Goal: Obtain resource: Obtain resource

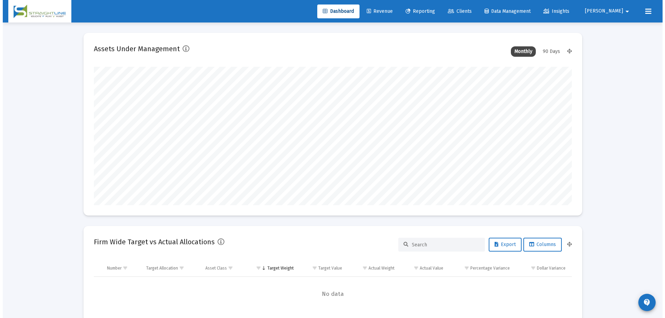
scroll to position [139, 257]
click at [438, 14] on link "Reporting" at bounding box center [417, 12] width 41 height 14
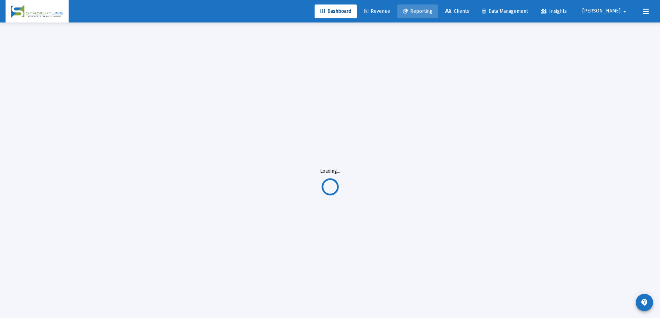
click at [432, 9] on span "Reporting" at bounding box center [417, 11] width 29 height 6
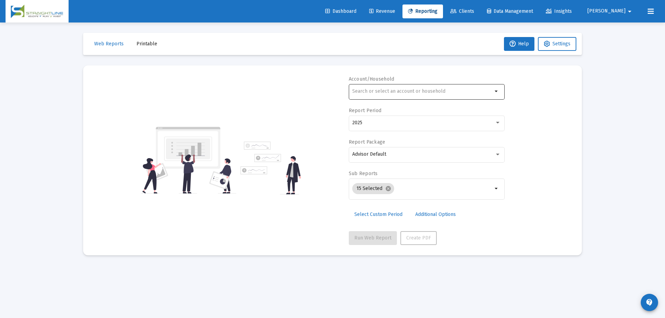
click at [389, 88] on div at bounding box center [422, 91] width 140 height 17
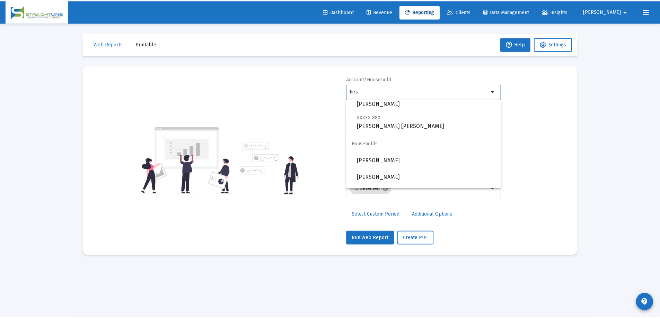
scroll to position [100, 0]
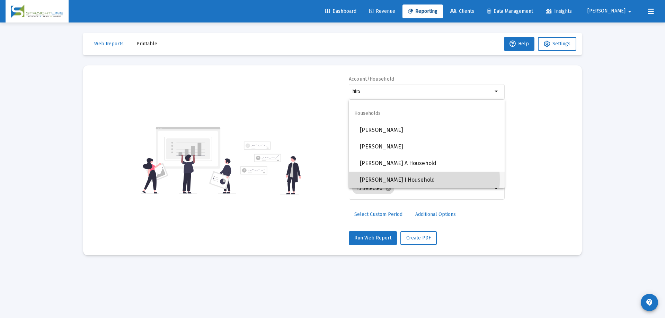
click at [400, 180] on span "[PERSON_NAME] I Household" at bounding box center [429, 180] width 139 height 17
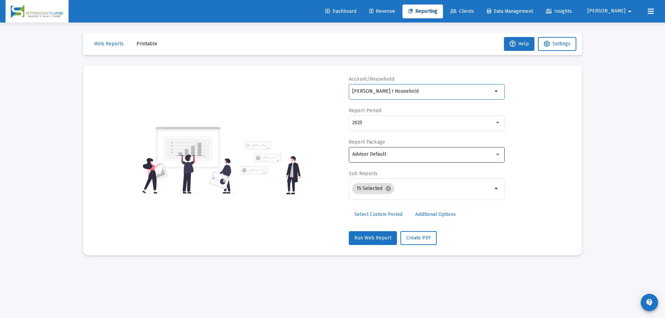
click at [411, 155] on div "Advisor Default" at bounding box center [423, 155] width 142 height 6
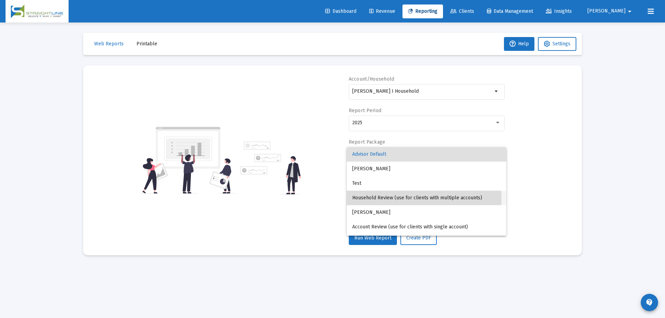
click at [410, 199] on span "Household Review (use for clients with multiple accounts)" at bounding box center [426, 198] width 149 height 15
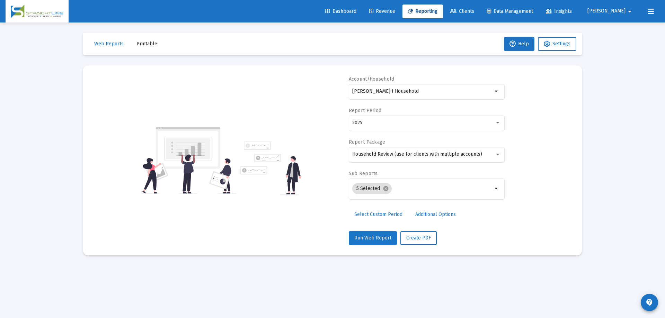
click at [376, 238] on span "Run Web Report" at bounding box center [372, 238] width 37 height 6
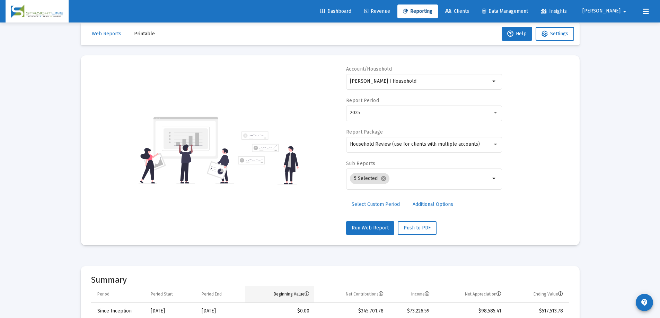
scroll to position [0, 0]
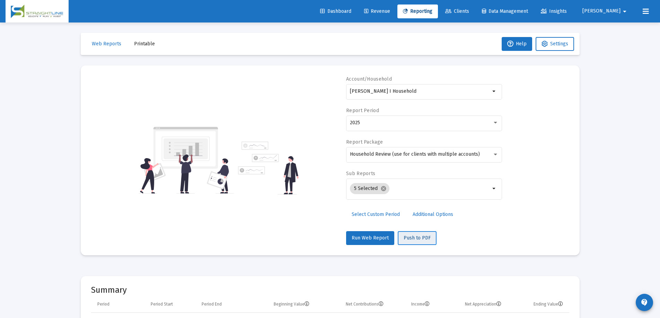
click at [412, 235] on span "Push to PDF" at bounding box center [417, 238] width 27 height 6
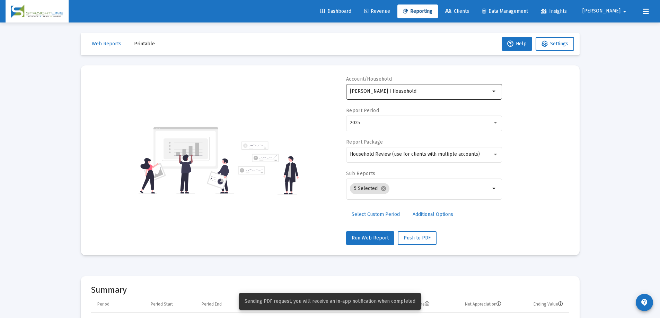
click at [423, 91] on input "[PERSON_NAME] I Household" at bounding box center [420, 92] width 140 height 6
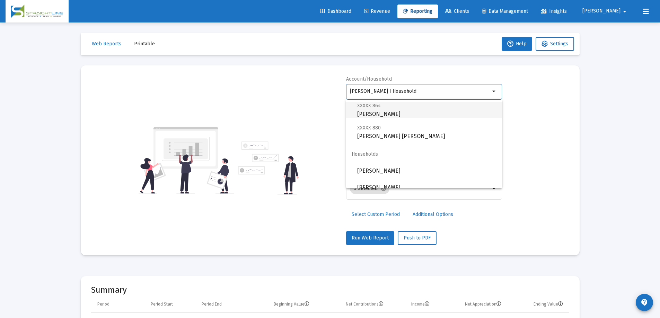
scroll to position [100, 0]
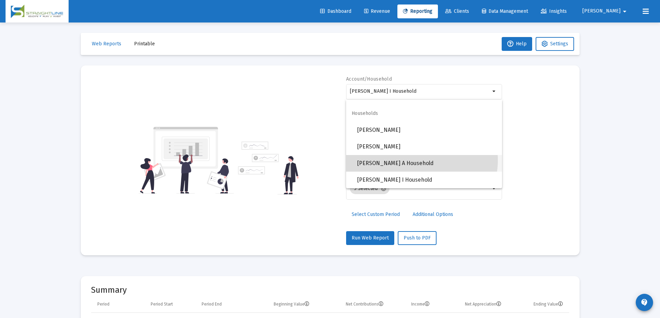
click at [421, 160] on span "[PERSON_NAME] A Household" at bounding box center [426, 163] width 139 height 17
type input "[PERSON_NAME] A Household"
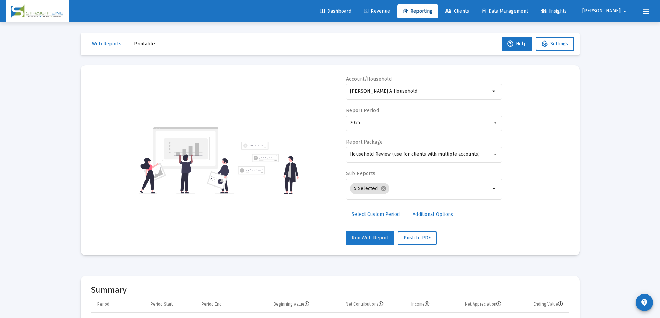
click at [373, 236] on span "Run Web Report" at bounding box center [370, 238] width 37 height 6
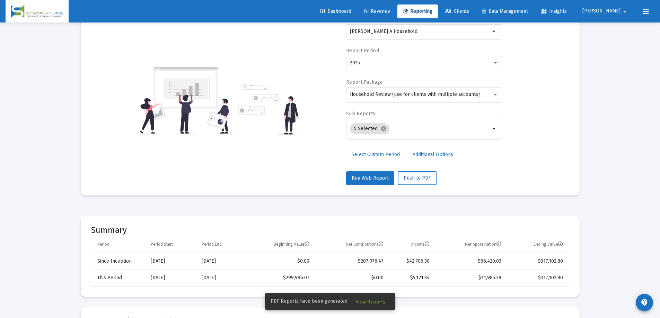
scroll to position [69, 0]
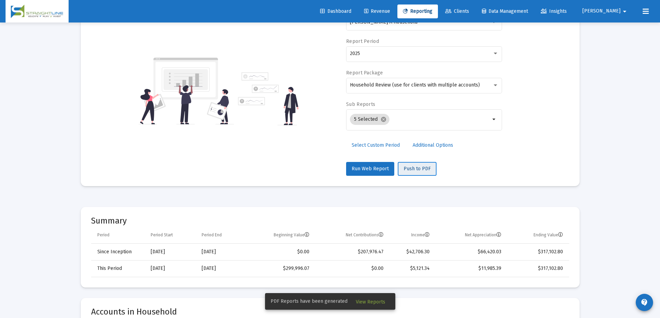
click at [417, 172] on button "Push to PDF" at bounding box center [417, 169] width 39 height 14
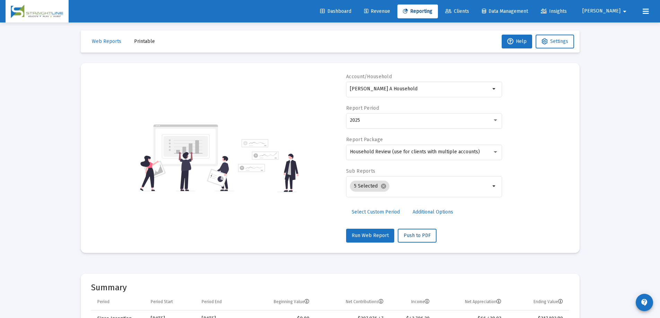
scroll to position [0, 0]
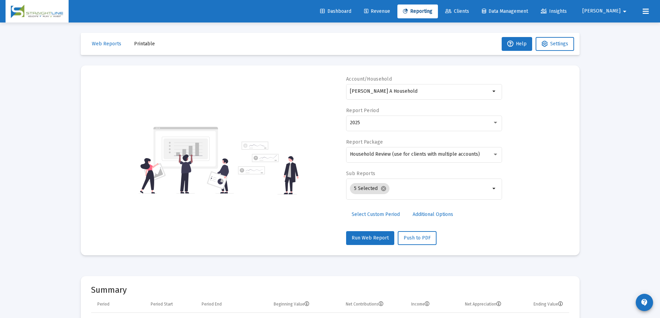
click at [145, 45] on span "Printable" at bounding box center [144, 44] width 21 height 6
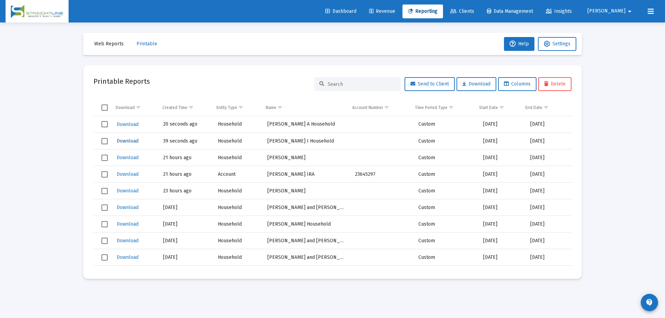
click at [131, 141] on span "Download" at bounding box center [128, 141] width 22 height 6
click at [130, 125] on span "Download" at bounding box center [128, 125] width 22 height 6
click at [437, 14] on span "Reporting" at bounding box center [422, 11] width 29 height 6
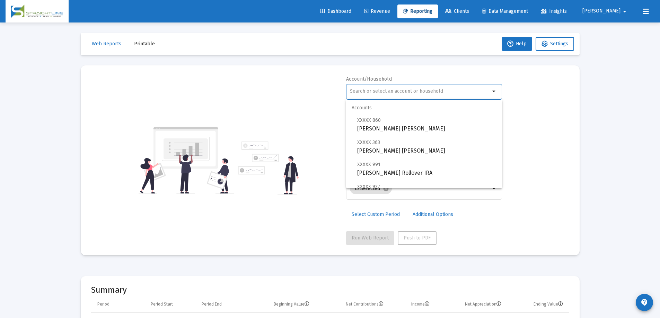
click at [392, 92] on input "text" at bounding box center [420, 92] width 140 height 6
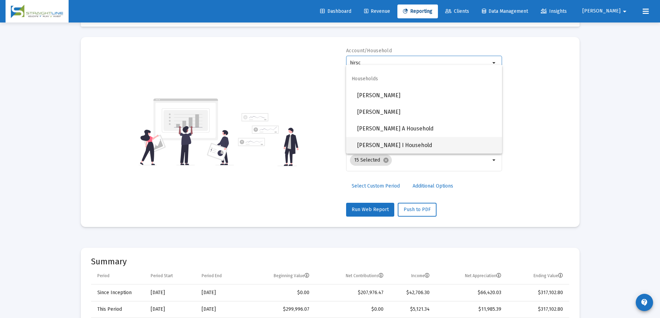
scroll to position [35, 0]
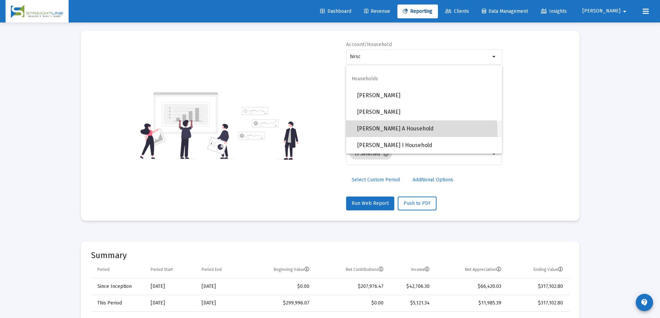
click at [391, 132] on span "[PERSON_NAME] A Household" at bounding box center [426, 129] width 139 height 17
type input "[PERSON_NAME] A Household"
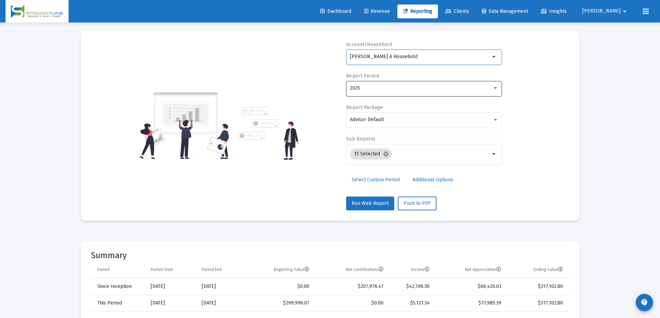
click at [404, 89] on div "2025" at bounding box center [421, 89] width 142 height 6
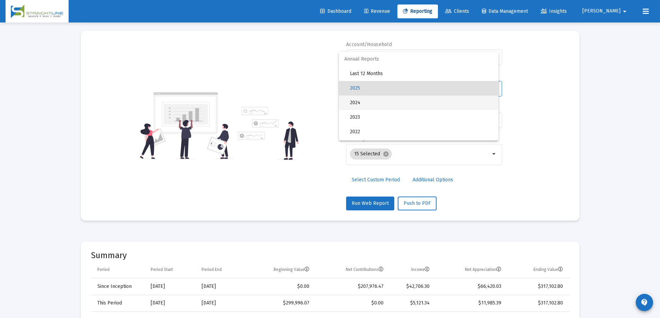
click at [399, 101] on span "2024" at bounding box center [421, 103] width 143 height 15
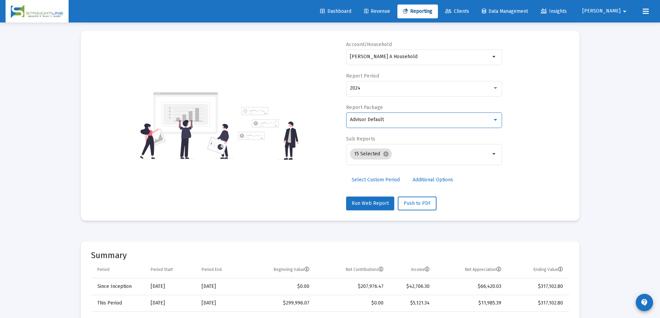
click at [402, 119] on div "Advisor Default" at bounding box center [421, 120] width 142 height 6
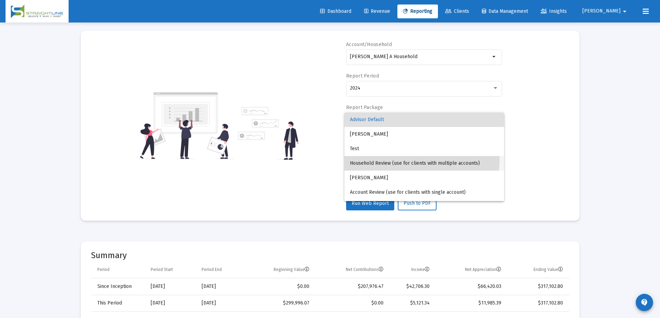
click at [409, 159] on span "Household Review (use for clients with multiple accounts)" at bounding box center [424, 163] width 149 height 15
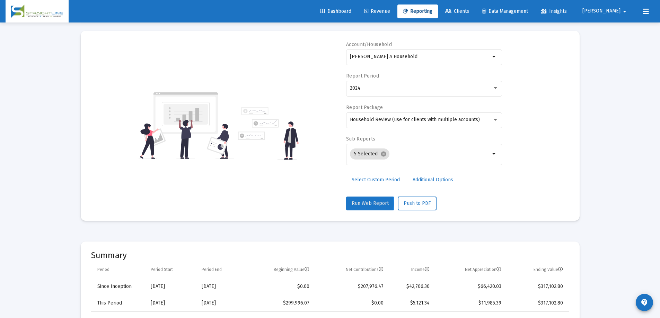
click at [366, 204] on span "Run Web Report" at bounding box center [370, 204] width 37 height 6
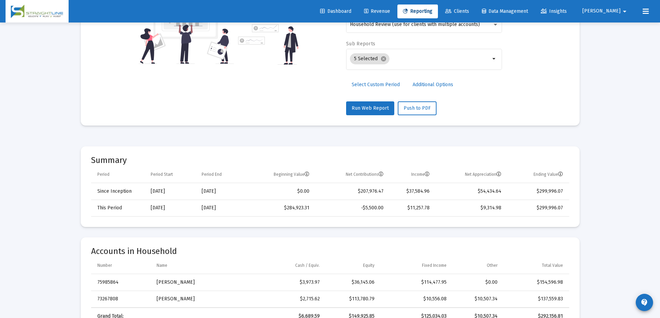
scroll to position [173, 0]
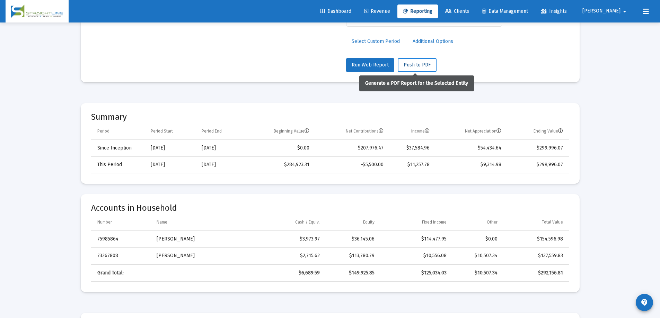
click at [418, 65] on span "Push to PDF" at bounding box center [417, 65] width 27 height 6
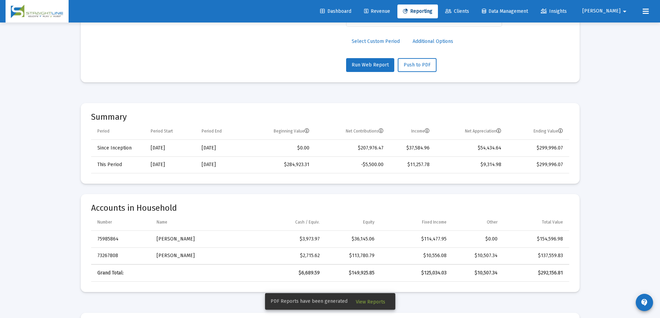
click at [373, 304] on span "View Reports" at bounding box center [370, 302] width 29 height 6
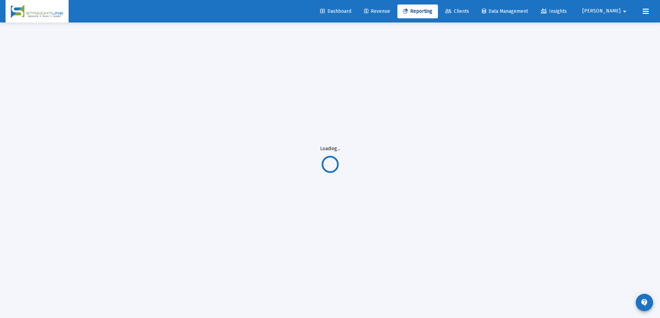
scroll to position [23, 0]
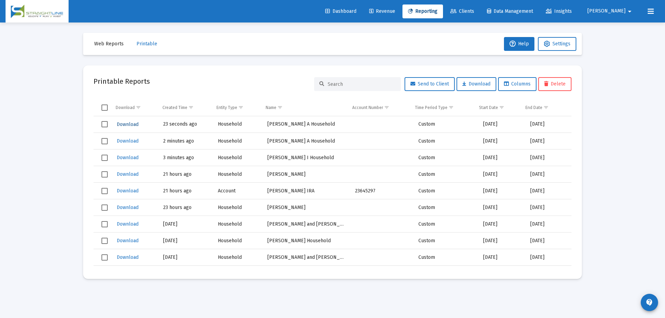
click at [132, 123] on span "Download" at bounding box center [128, 125] width 22 height 6
